Goal: Task Accomplishment & Management: Manage account settings

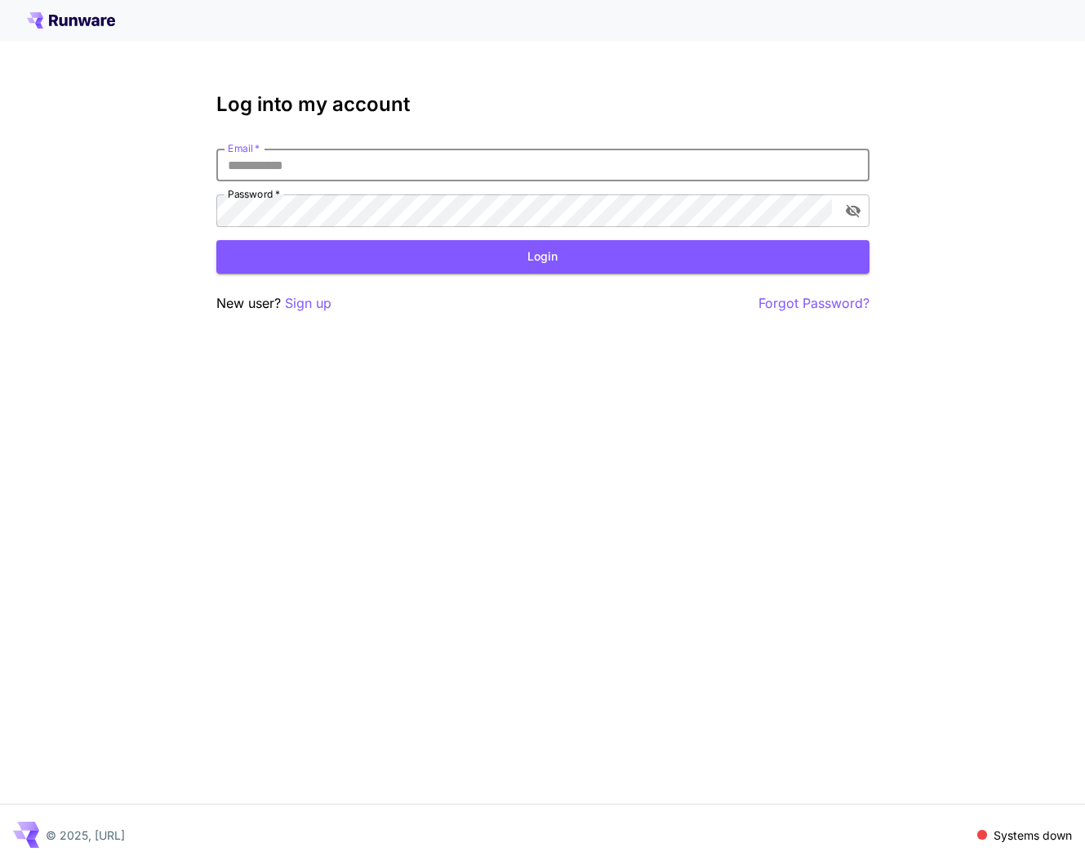
type input "**********"
click at [424, 259] on button "Login" at bounding box center [542, 256] width 653 height 33
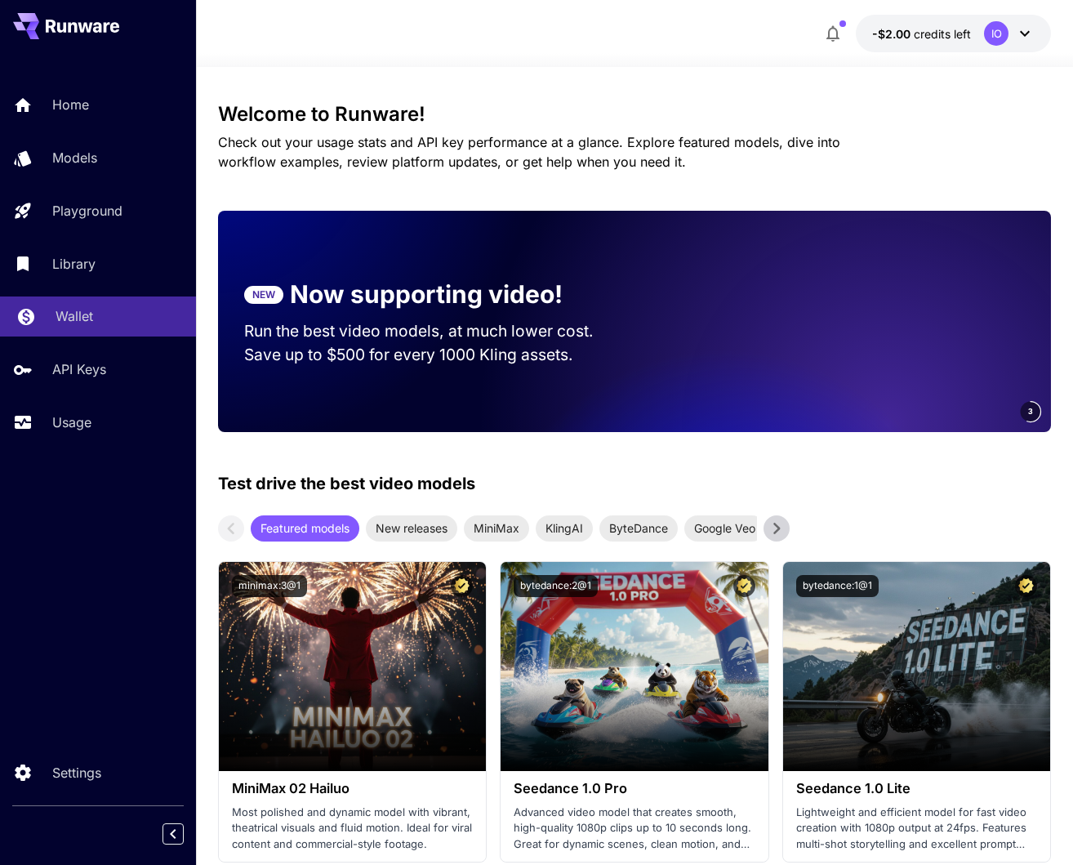
click at [67, 321] on p "Wallet" at bounding box center [75, 316] width 38 height 20
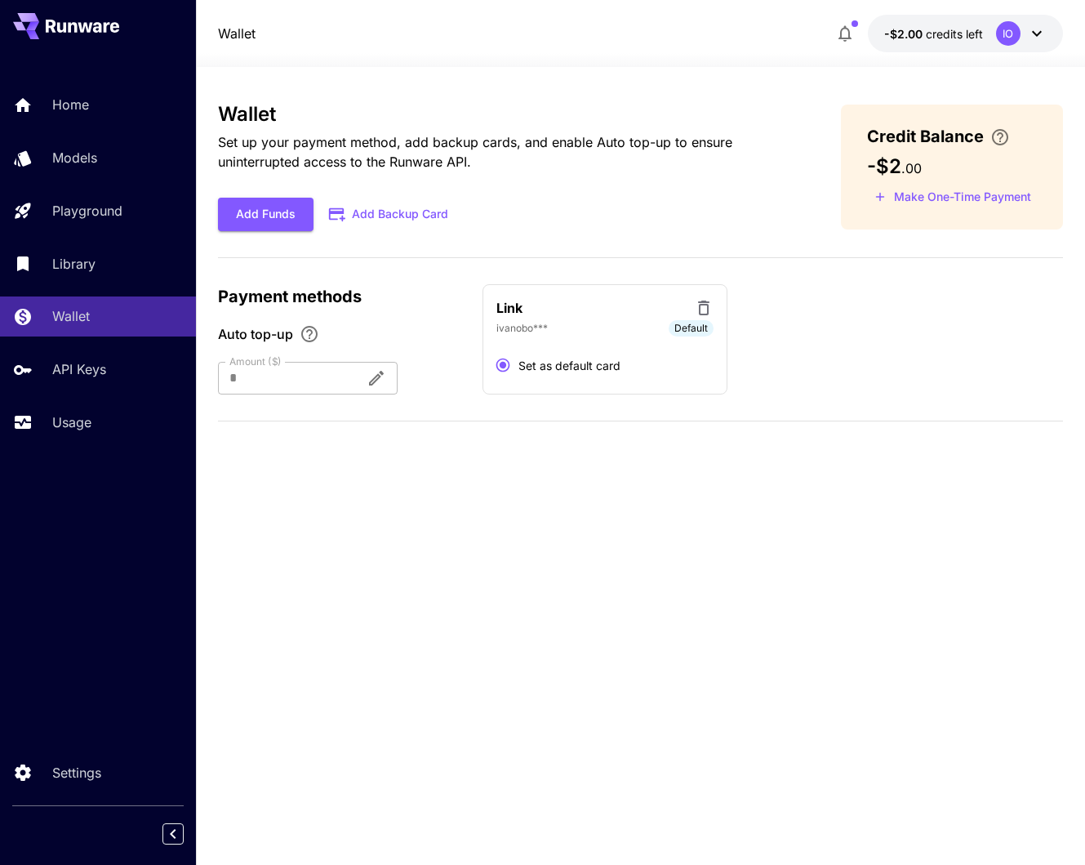
click at [1011, 35] on div "IO" at bounding box center [1008, 33] width 25 height 25
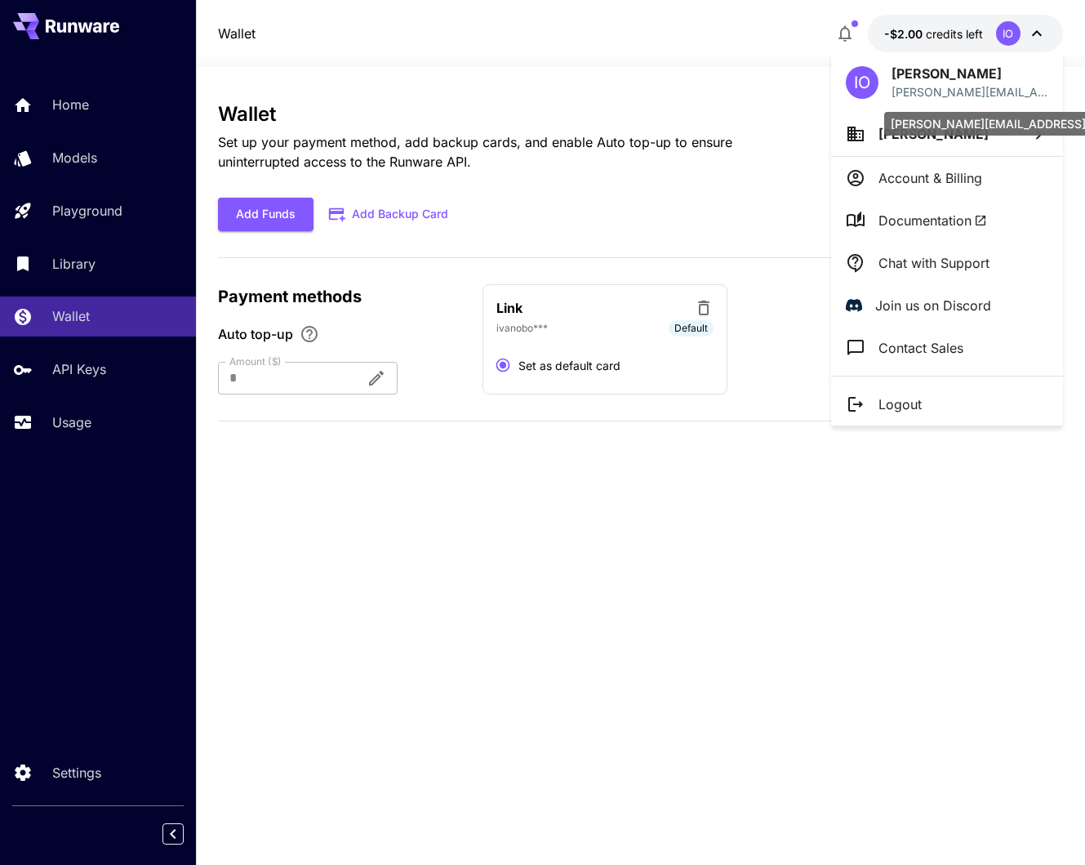
click at [916, 83] on p "[PERSON_NAME][EMAIL_ADDRESS]" at bounding box center [970, 91] width 157 height 17
click at [1034, 32] on div at bounding box center [542, 432] width 1085 height 865
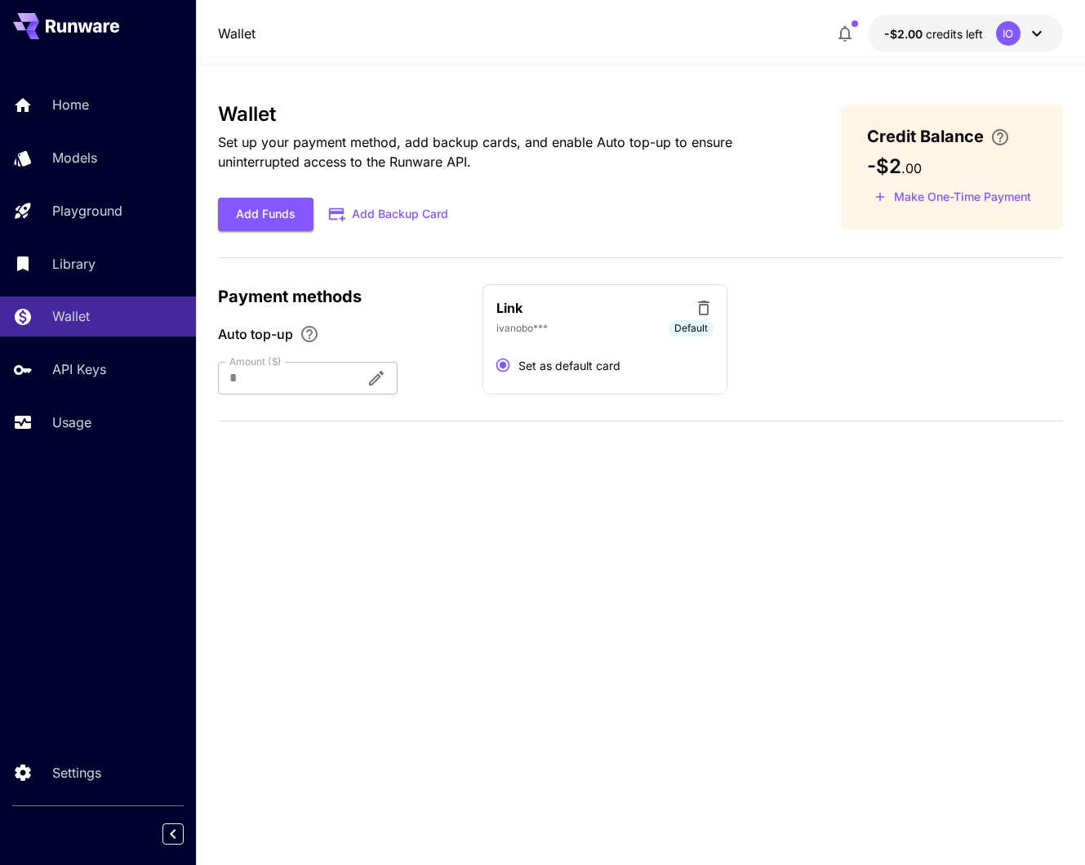
click at [1034, 32] on icon at bounding box center [1037, 34] width 10 height 6
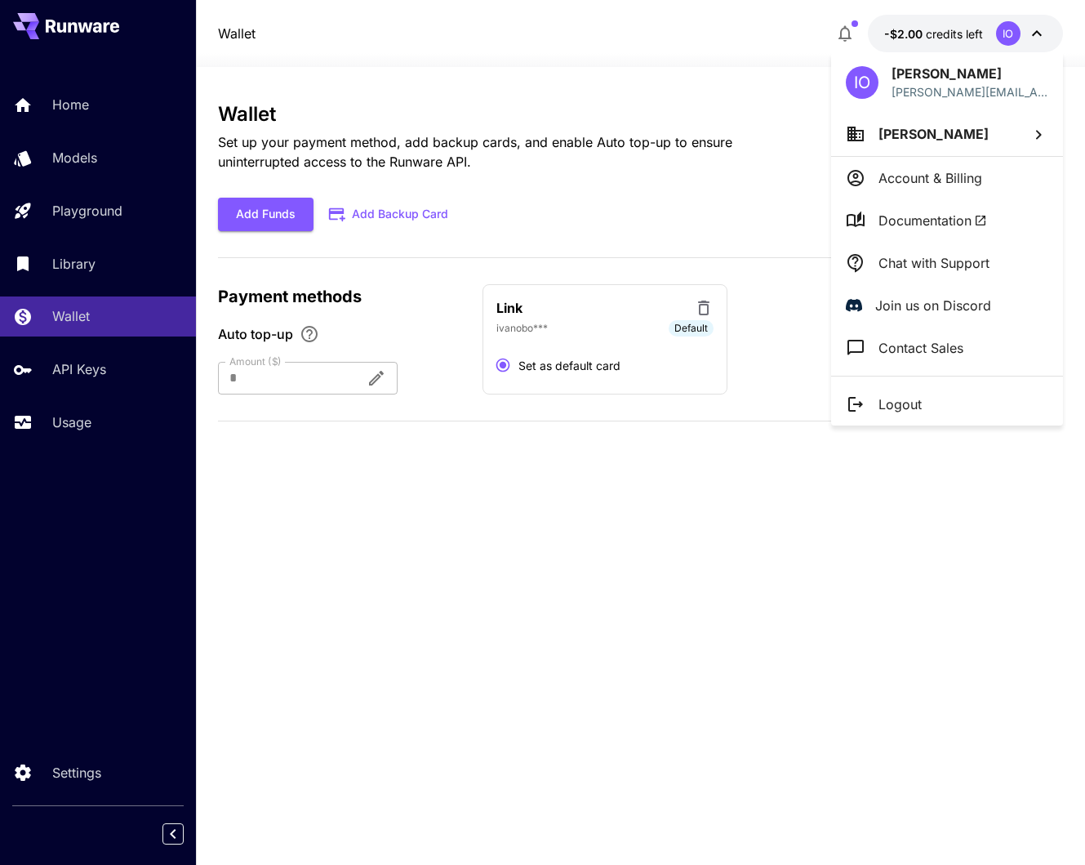
click at [915, 82] on p "[PERSON_NAME]" at bounding box center [970, 74] width 157 height 20
click at [1040, 133] on icon at bounding box center [1039, 134] width 6 height 9
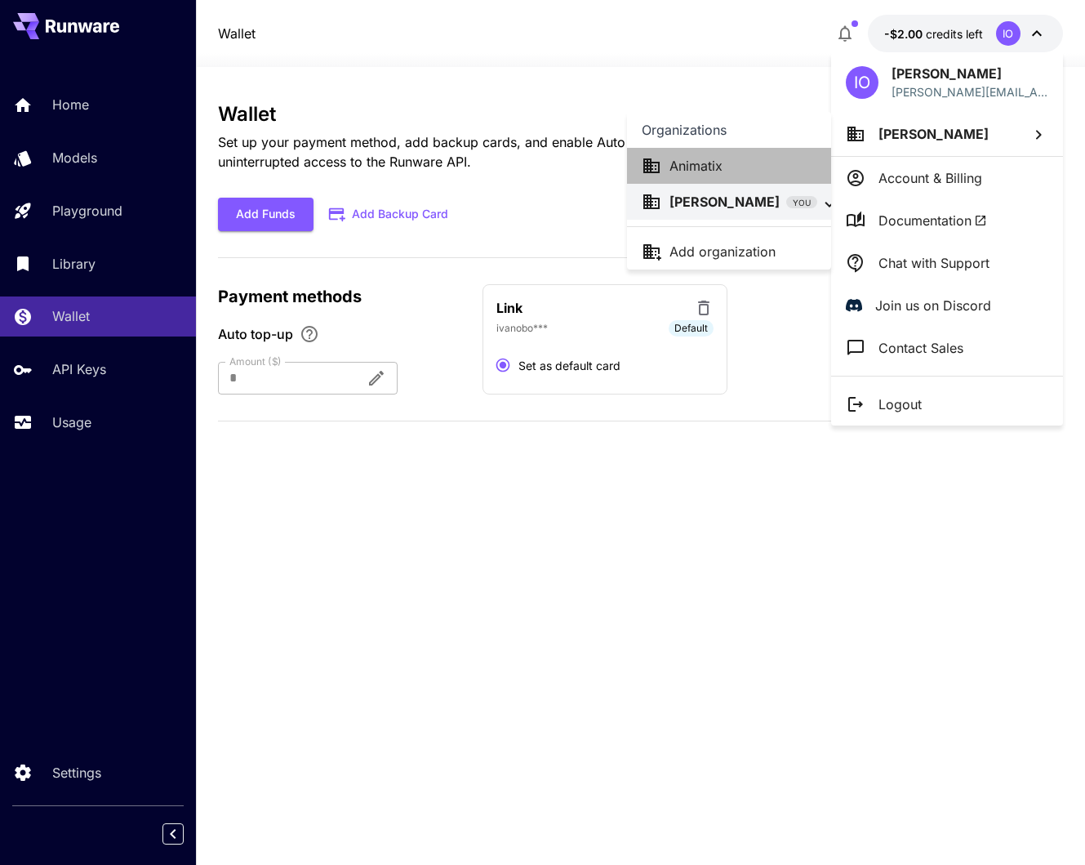
click at [697, 170] on p "Animatix" at bounding box center [696, 166] width 53 height 20
